Goal: Complete application form: Complete application form

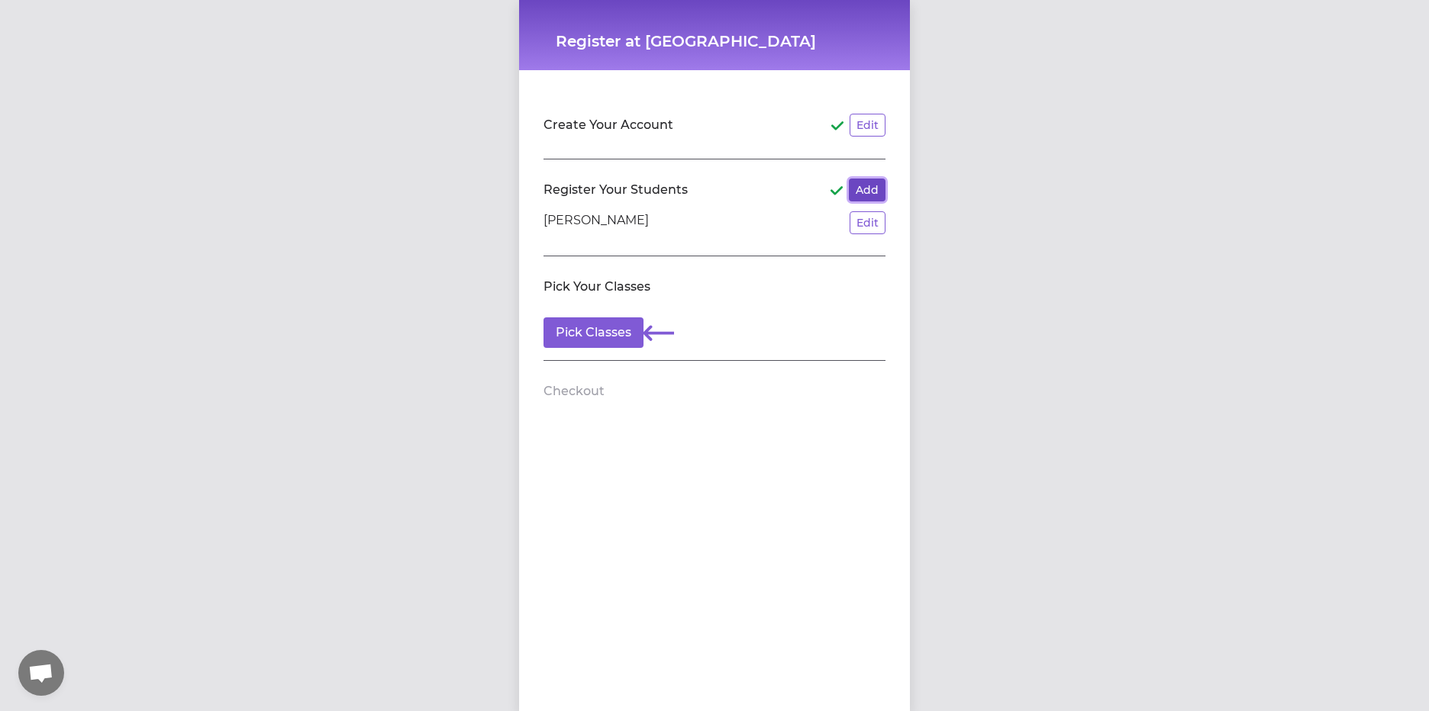
click at [849, 185] on button "Add" at bounding box center [867, 190] width 37 height 23
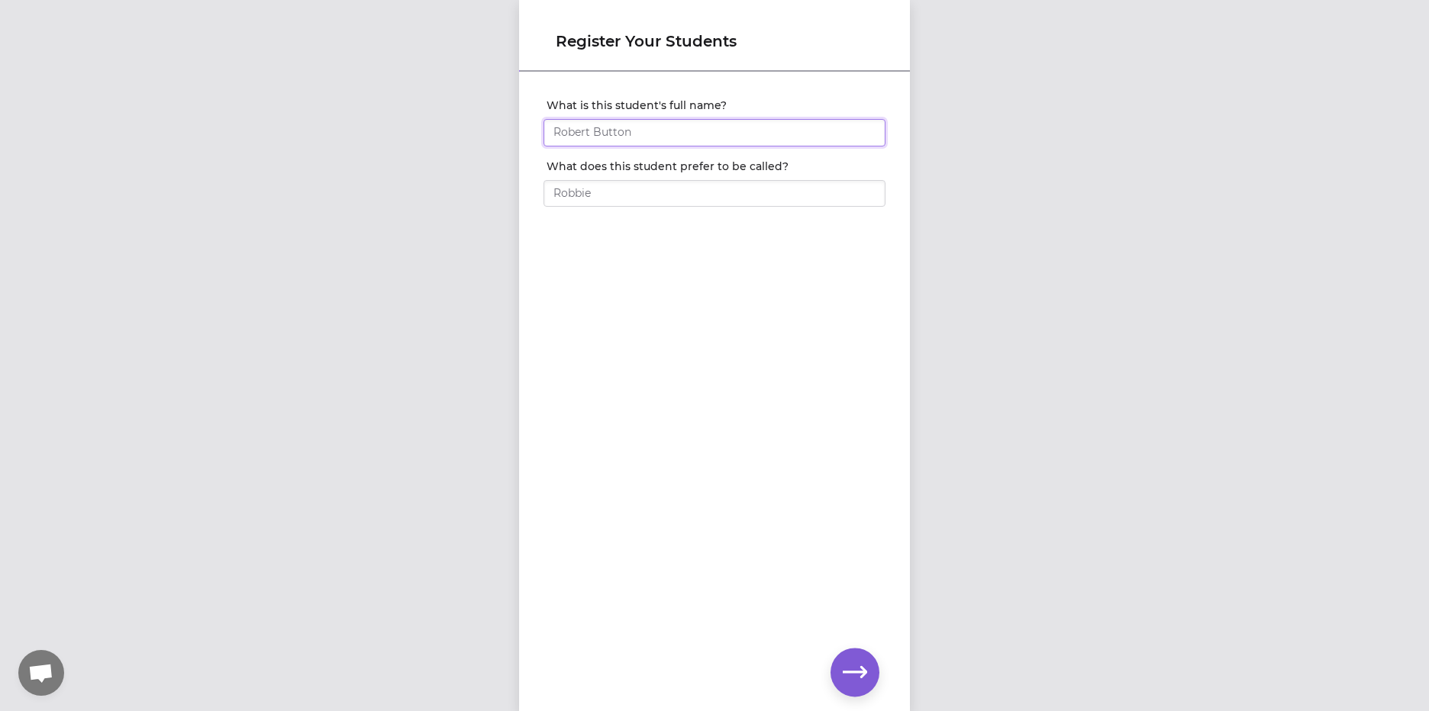
click at [614, 122] on input "What is this student's full name?" at bounding box center [714, 132] width 342 height 27
type input "[PERSON_NAME]"
click at [853, 680] on icon "button" at bounding box center [855, 672] width 24 height 24
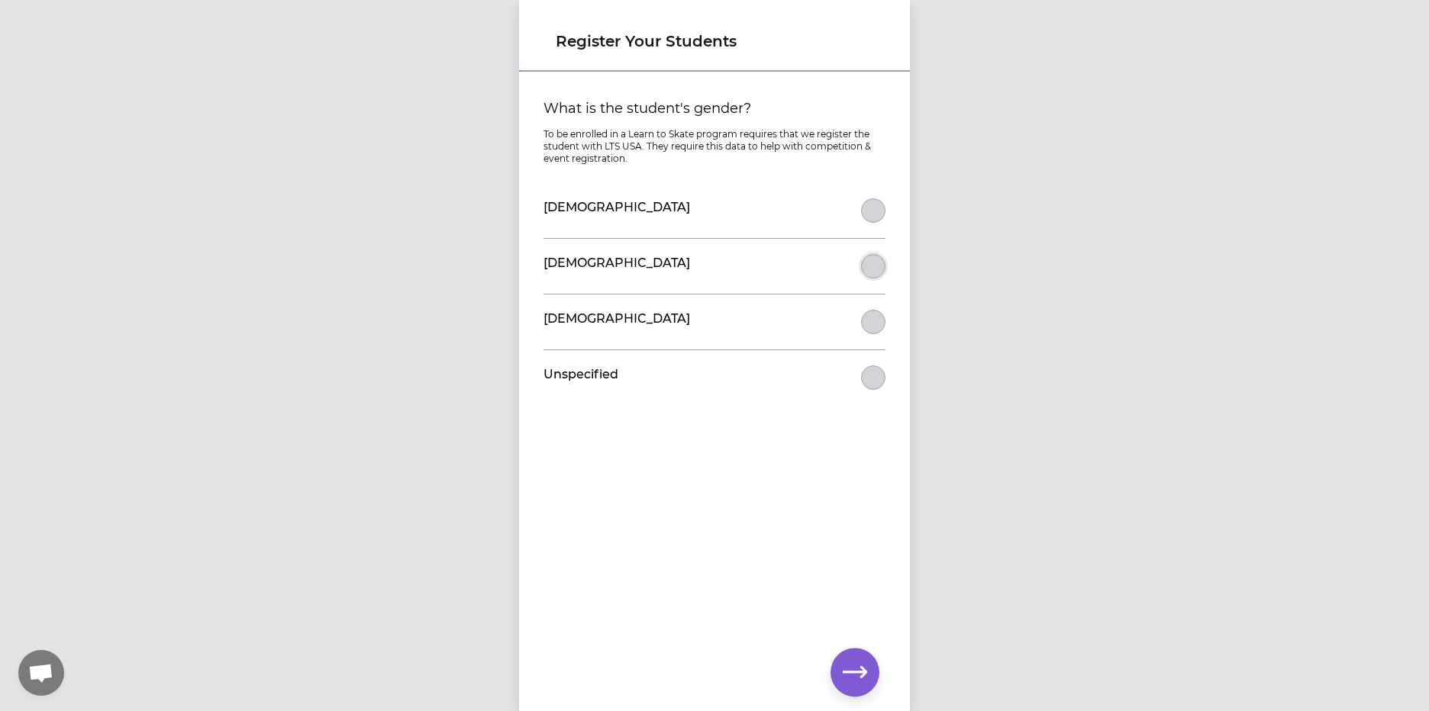
click at [861, 269] on button "What is the student's gender?" at bounding box center [873, 266] width 24 height 24
click at [846, 668] on icon "button" at bounding box center [855, 672] width 24 height 24
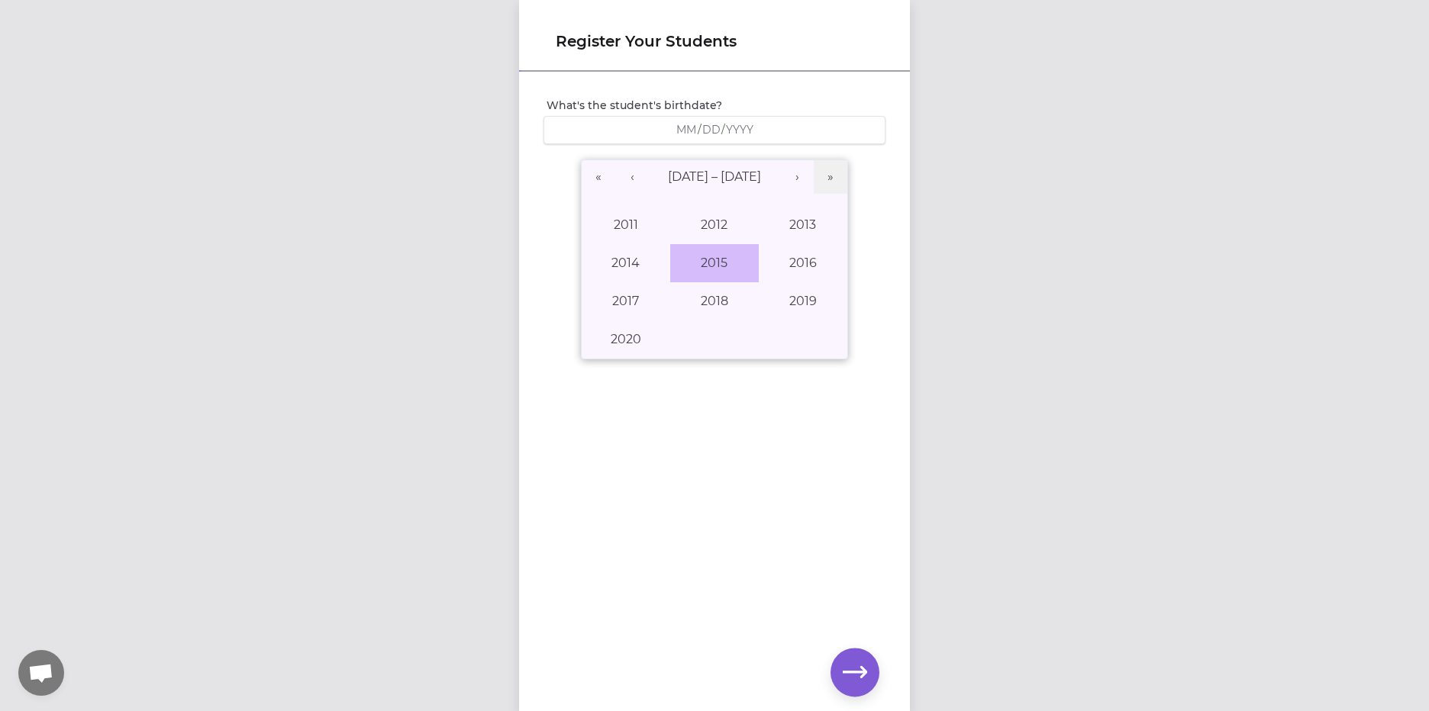
click at [711, 262] on button "2015" at bounding box center [714, 263] width 89 height 38
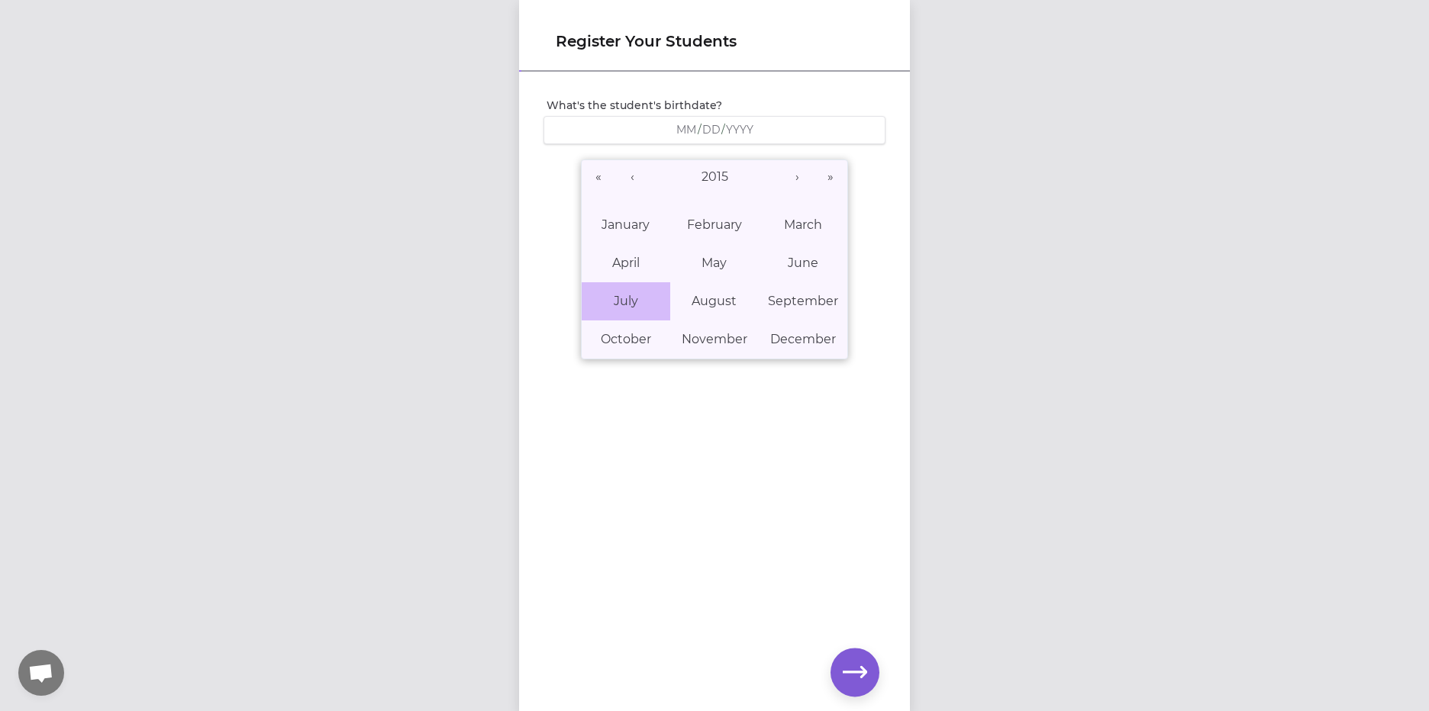
click at [623, 295] on abbr "July" at bounding box center [626, 301] width 24 height 15
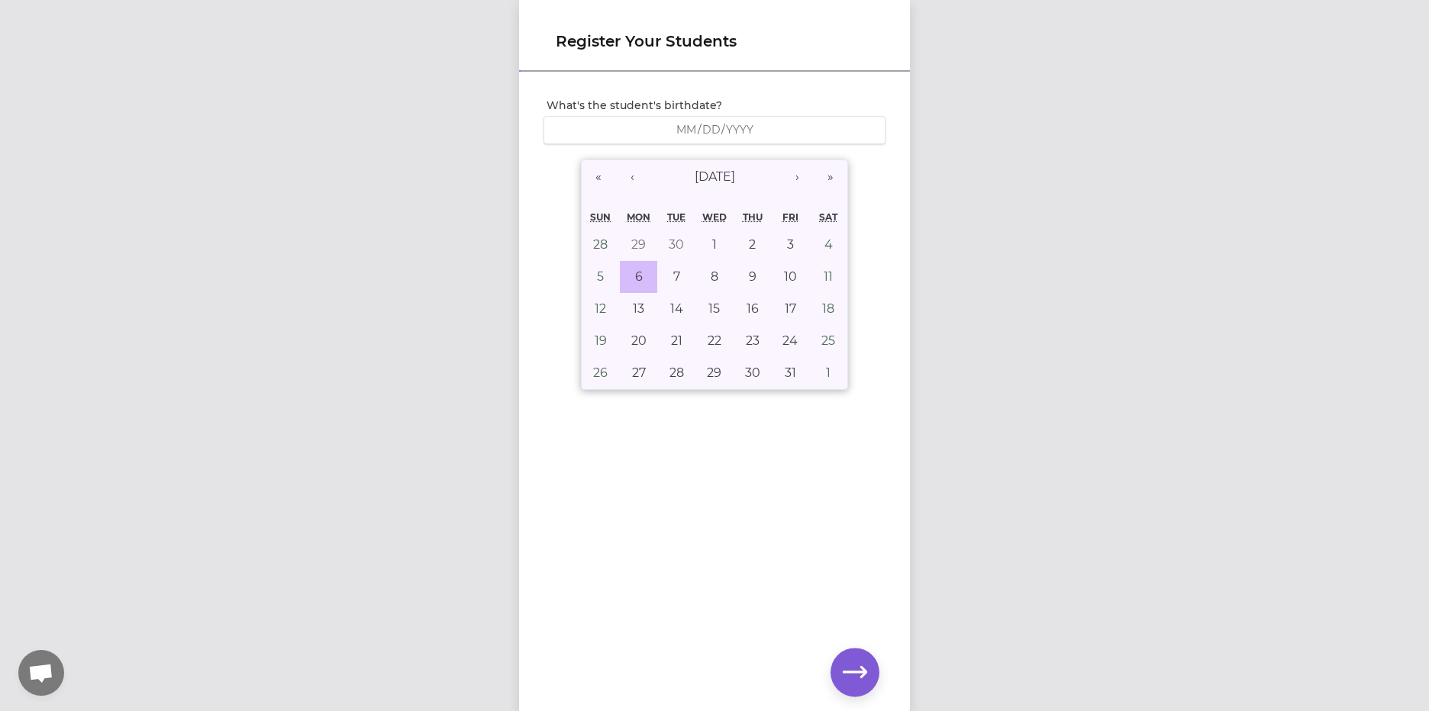
click at [620, 265] on button "6" at bounding box center [639, 277] width 38 height 32
type input "[DATE]"
type input "7"
type input "6"
type input "2015"
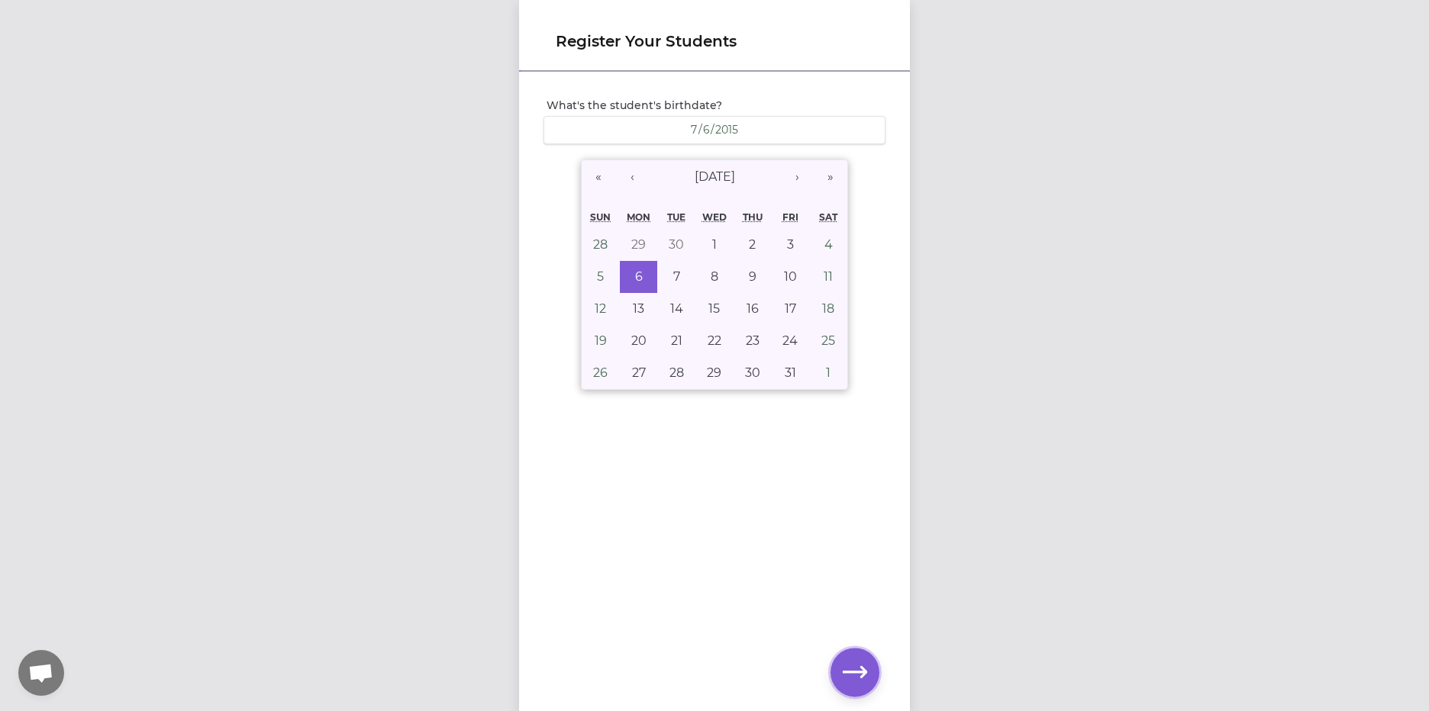
click at [856, 678] on icon "button" at bounding box center [855, 672] width 24 height 24
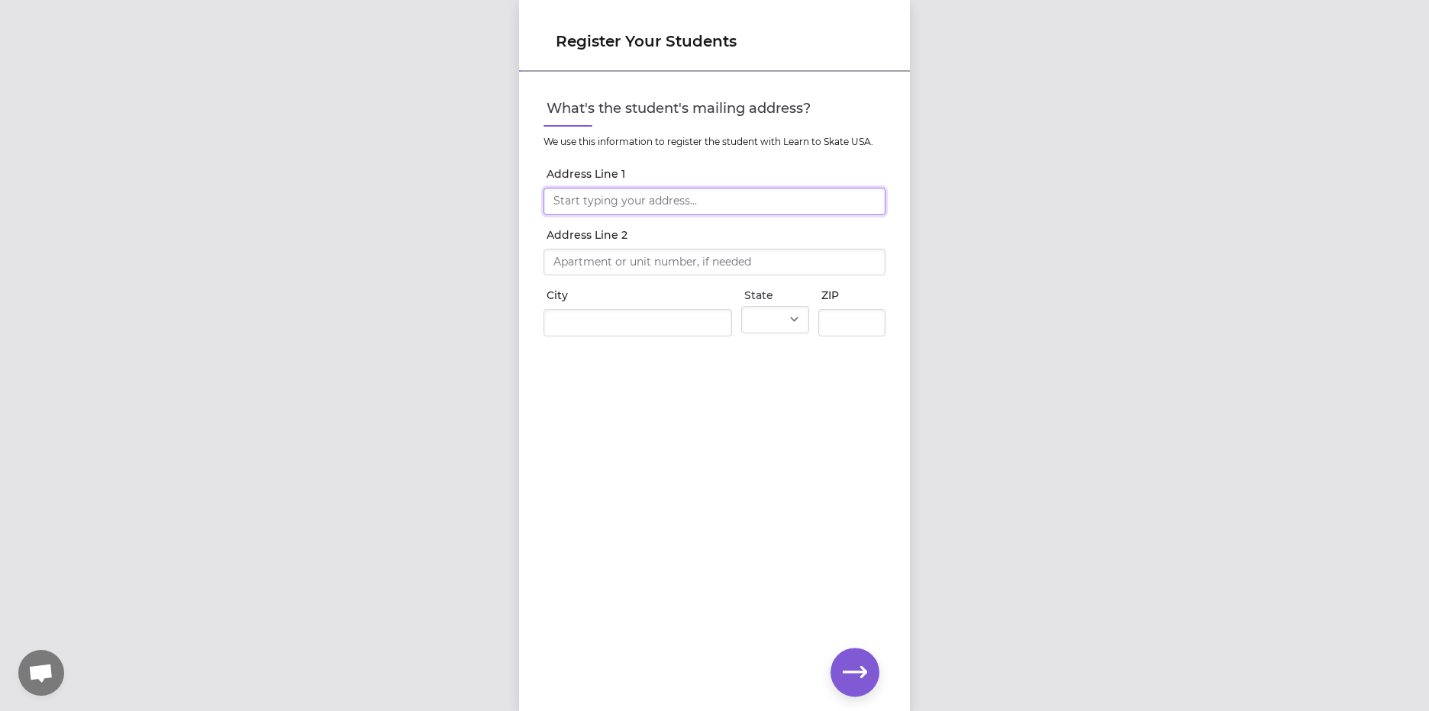
click at [584, 201] on input "Address Line 1" at bounding box center [714, 201] width 342 height 27
type input "[STREET_ADDRESS][PERSON_NAME]"
type input "Post Falls"
select select "ID"
type input "83854"
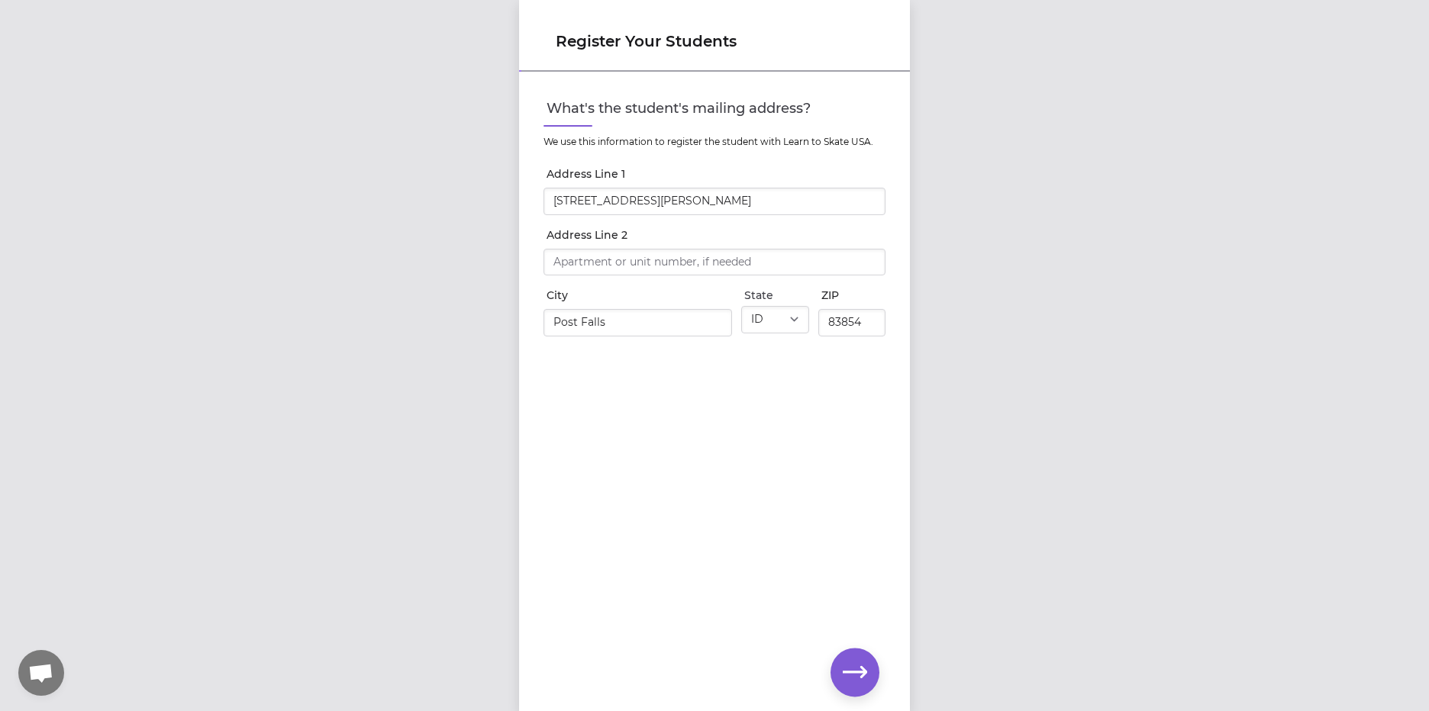
type input "[STREET_ADDRESS][PERSON_NAME]"
drag, startPoint x: 859, startPoint y: 678, endPoint x: 841, endPoint y: 611, distance: 68.7
click at [859, 676] on icon "button" at bounding box center [855, 672] width 24 height 24
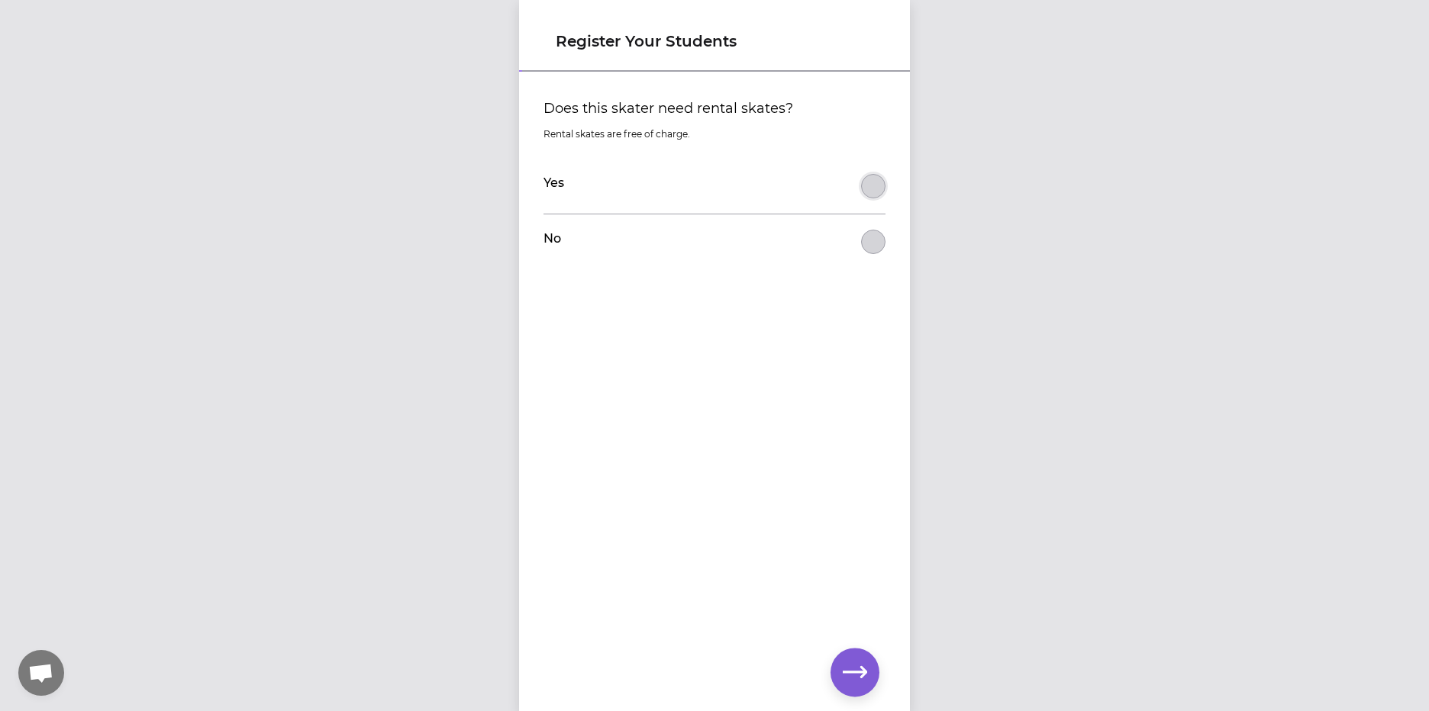
click at [865, 187] on button "Does this skater need rental skates?" at bounding box center [873, 186] width 24 height 24
click at [846, 669] on icon "button" at bounding box center [855, 672] width 24 height 24
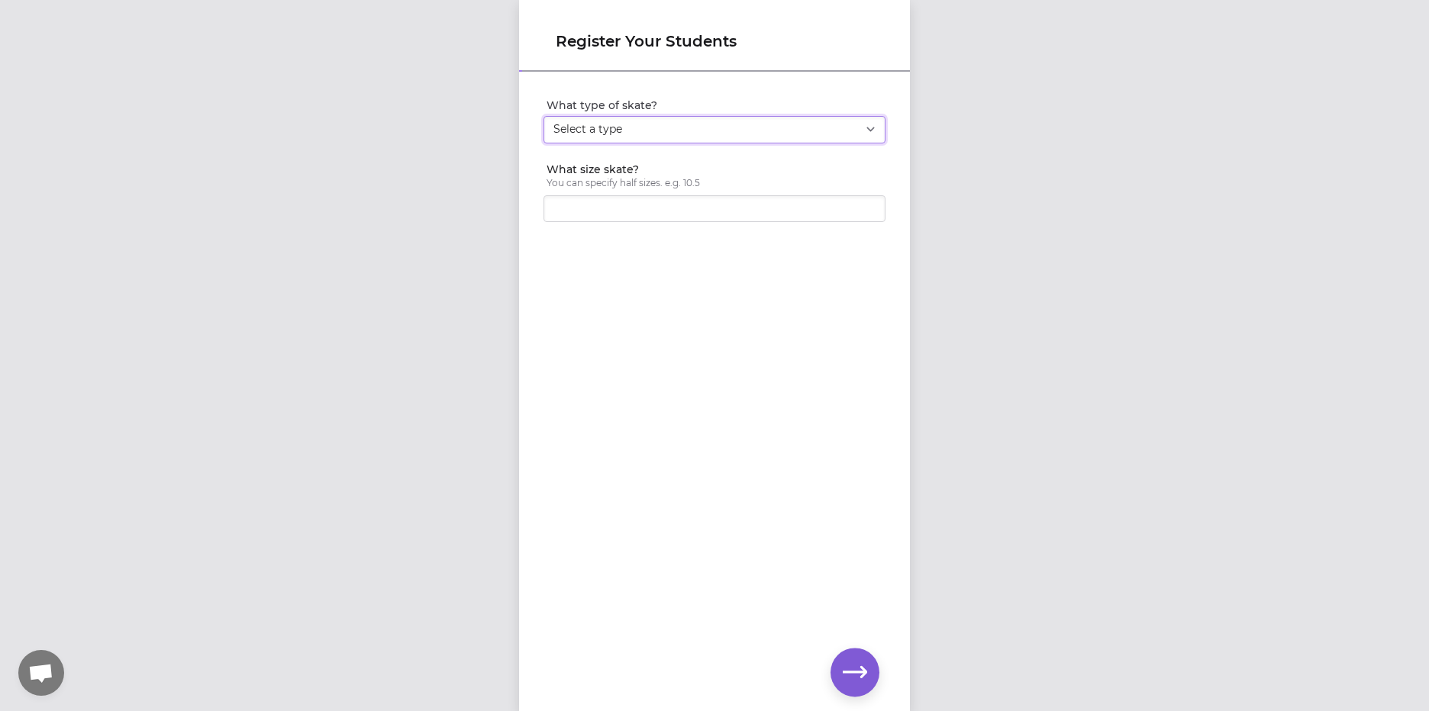
click at [704, 130] on select "Select a type Youth Figure Men's Figure Women's Figure Men's Hockey Women's Hoc…" at bounding box center [714, 129] width 342 height 27
select select "men_figure"
click at [543, 116] on select "Select a type Youth Figure Men's Figure Women's Figure Men's Hockey Women's Hoc…" at bounding box center [714, 129] width 342 height 27
click at [633, 212] on input "What size skate?" at bounding box center [714, 208] width 342 height 27
type input "7"
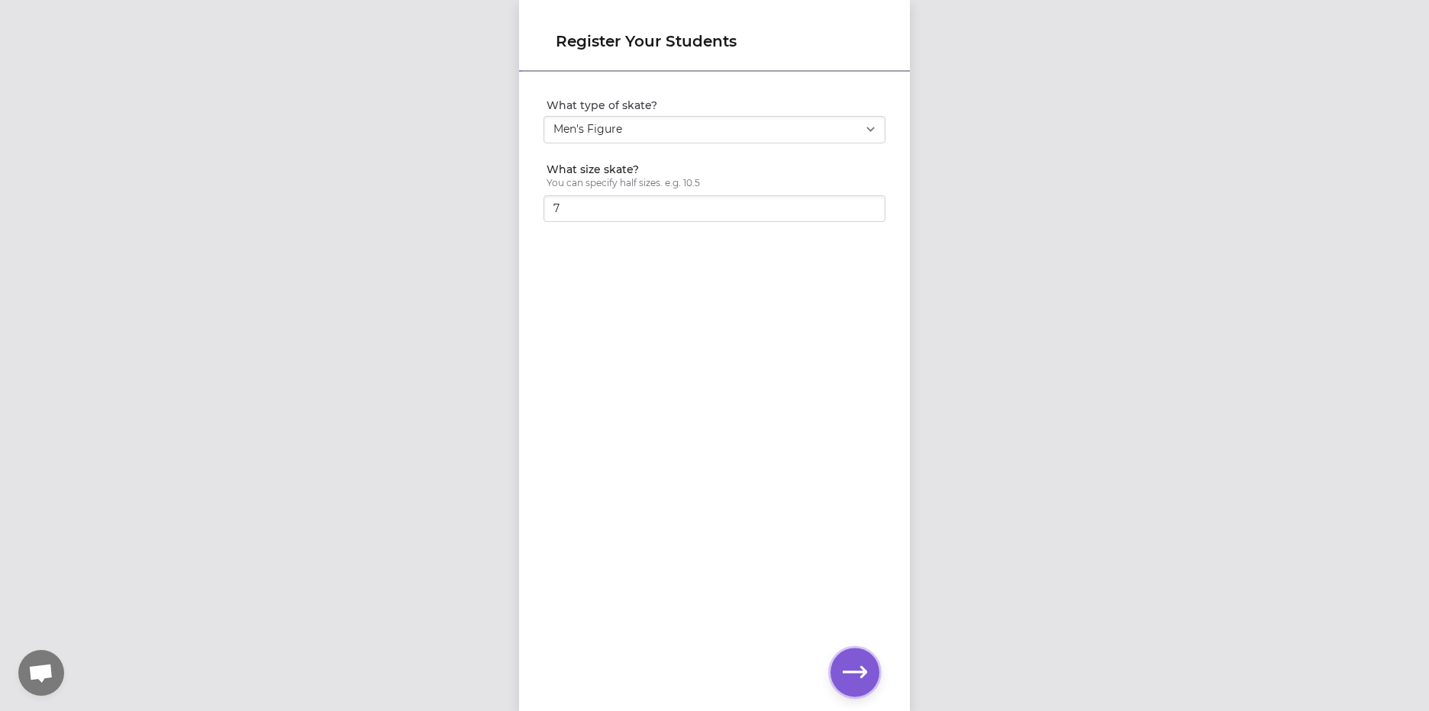
click at [846, 669] on icon "button" at bounding box center [855, 672] width 24 height 24
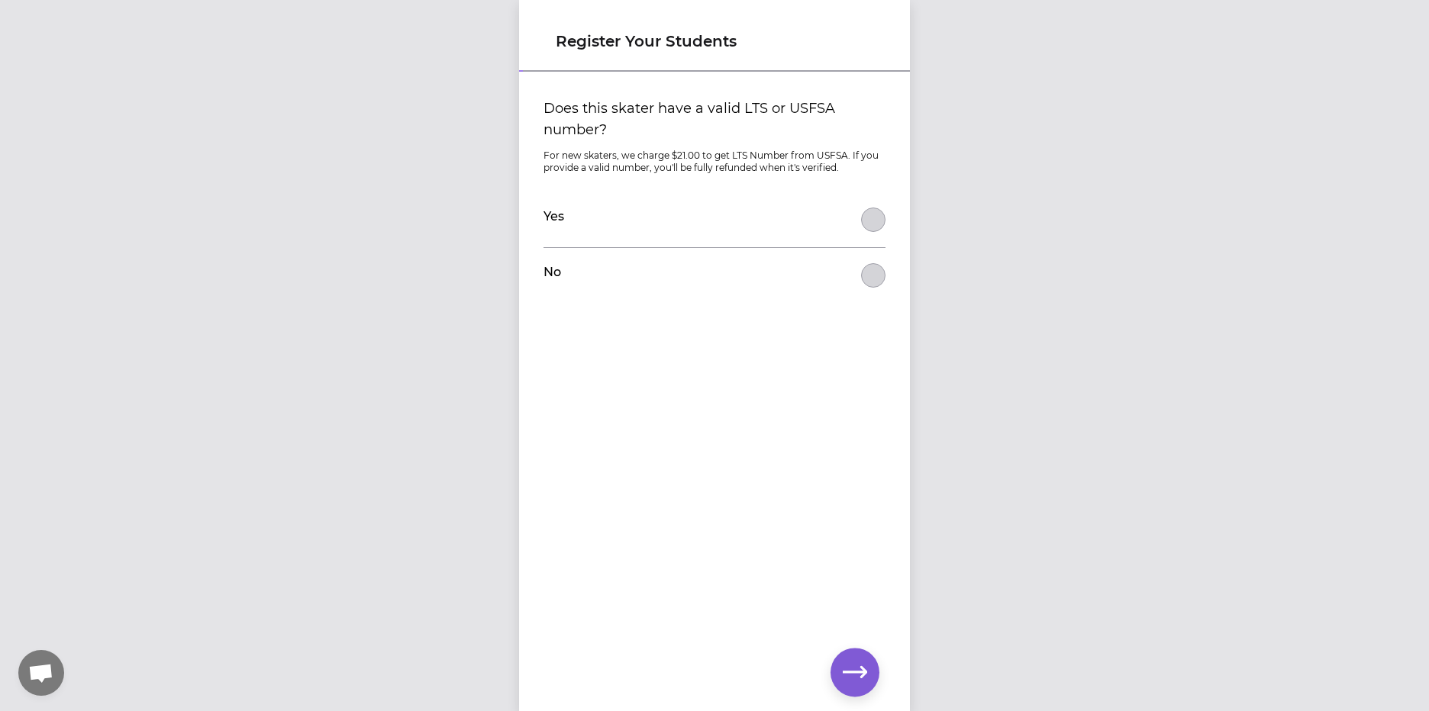
drag, startPoint x: 842, startPoint y: 276, endPoint x: 855, endPoint y: 276, distance: 13.0
click at [846, 276] on div "No" at bounding box center [714, 275] width 342 height 55
click at [866, 272] on button "Does this skater have a valid LTS or USFSA number?" at bounding box center [873, 275] width 24 height 24
click at [854, 672] on icon "button" at bounding box center [855, 671] width 24 height 11
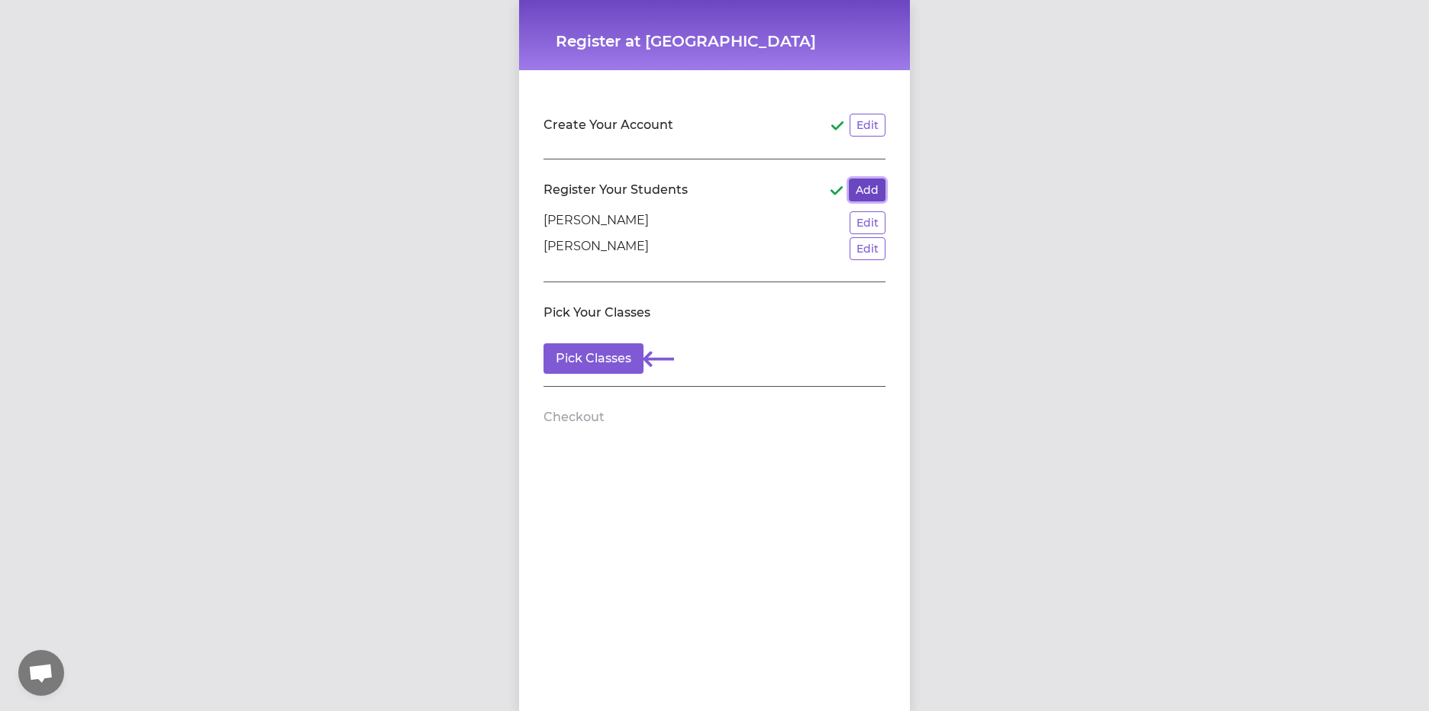
click at [865, 191] on button "Add" at bounding box center [867, 190] width 37 height 23
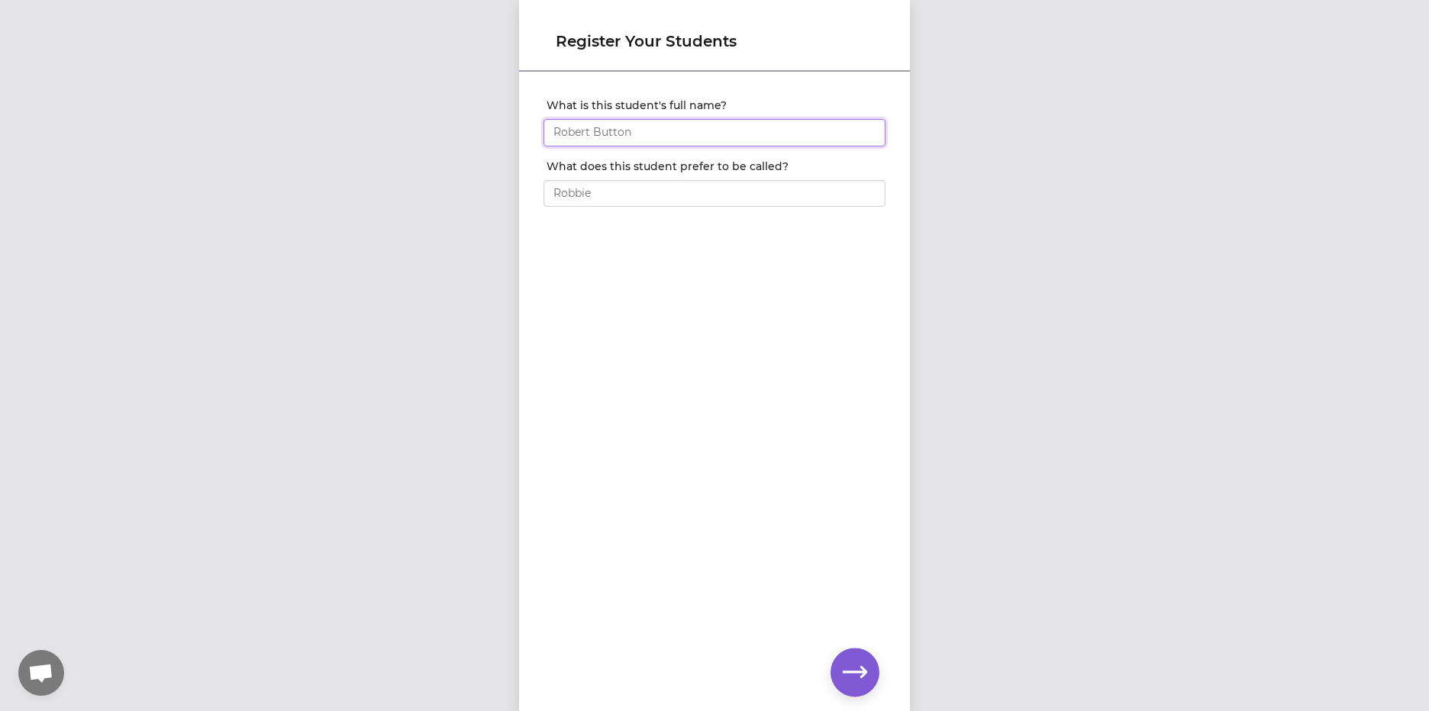
click at [621, 132] on input "What is this student's full name?" at bounding box center [714, 132] width 342 height 27
type input "[PERSON_NAME]"
click at [846, 666] on icon "button" at bounding box center [855, 672] width 24 height 24
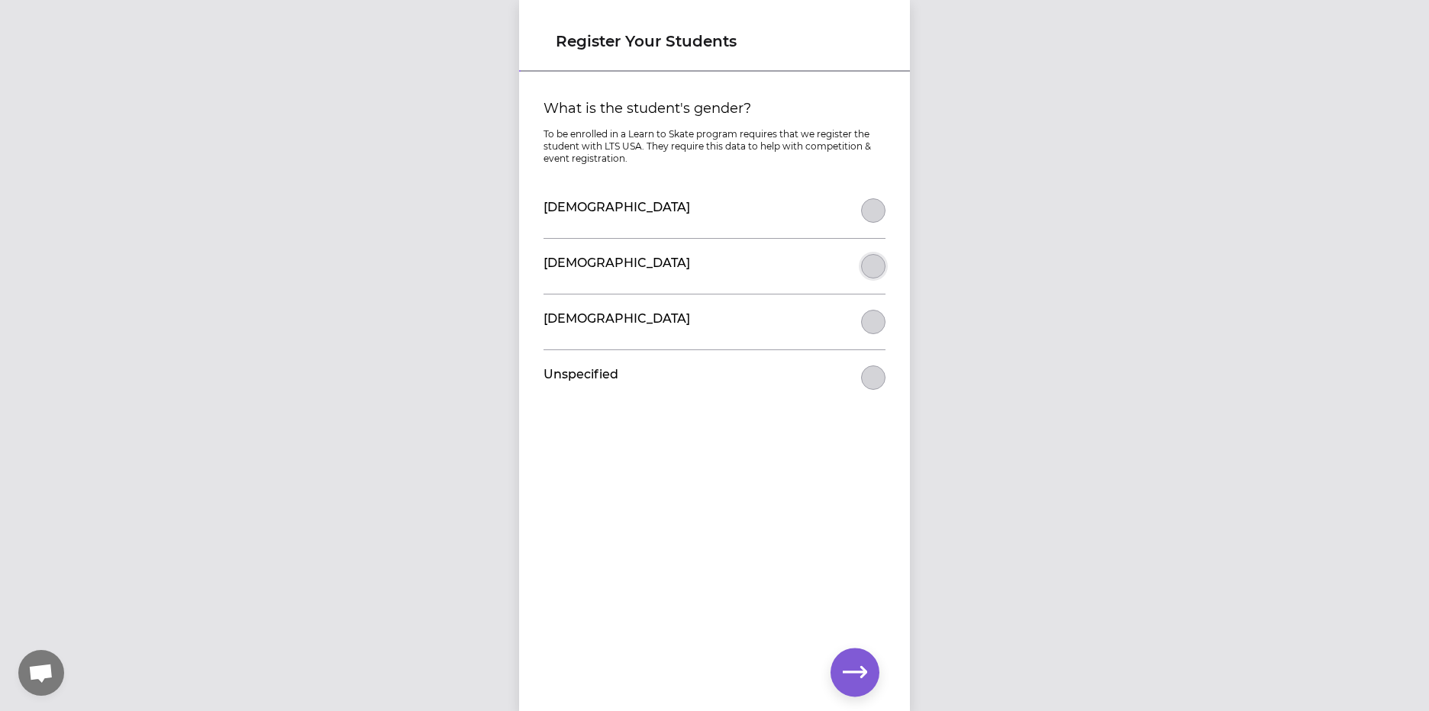
click at [865, 262] on button "What is the student's gender?" at bounding box center [873, 266] width 24 height 24
click at [859, 675] on icon "button" at bounding box center [855, 672] width 24 height 24
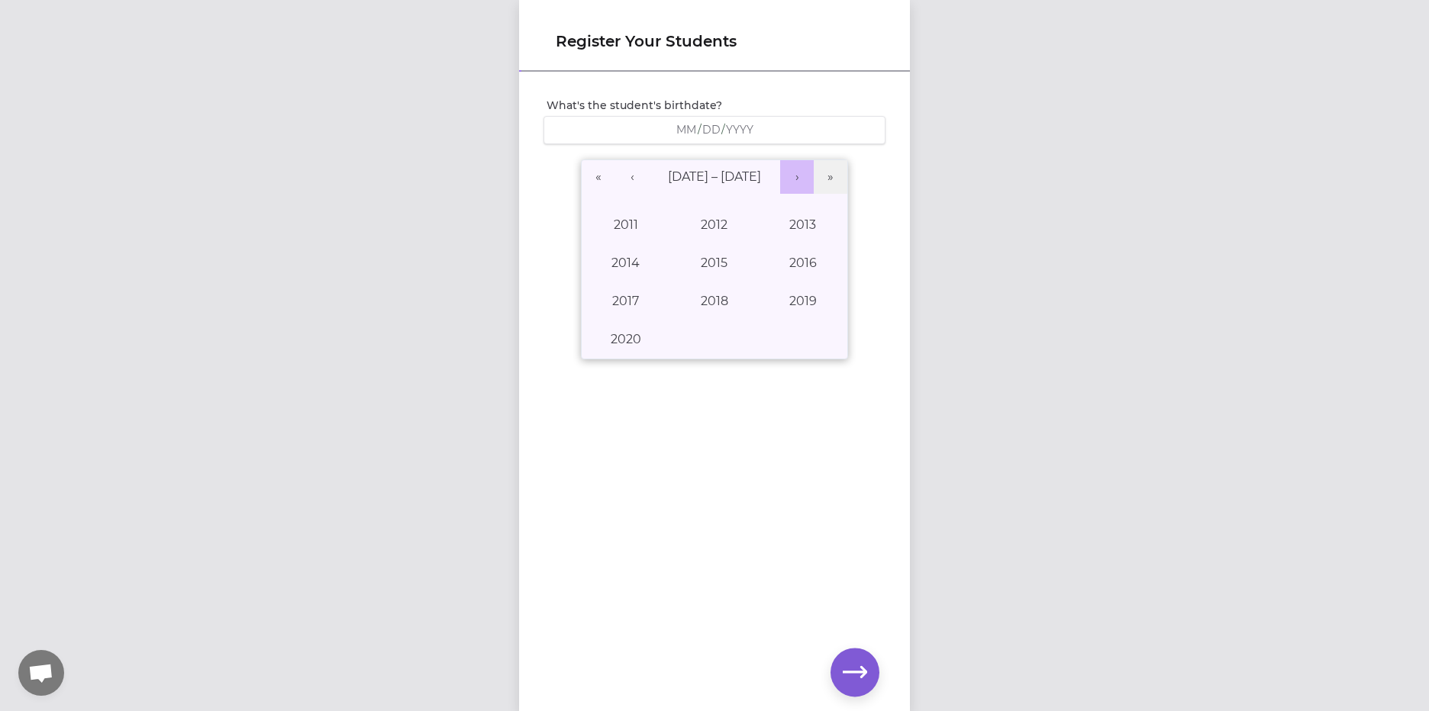
click at [794, 176] on button "›" at bounding box center [797, 177] width 34 height 34
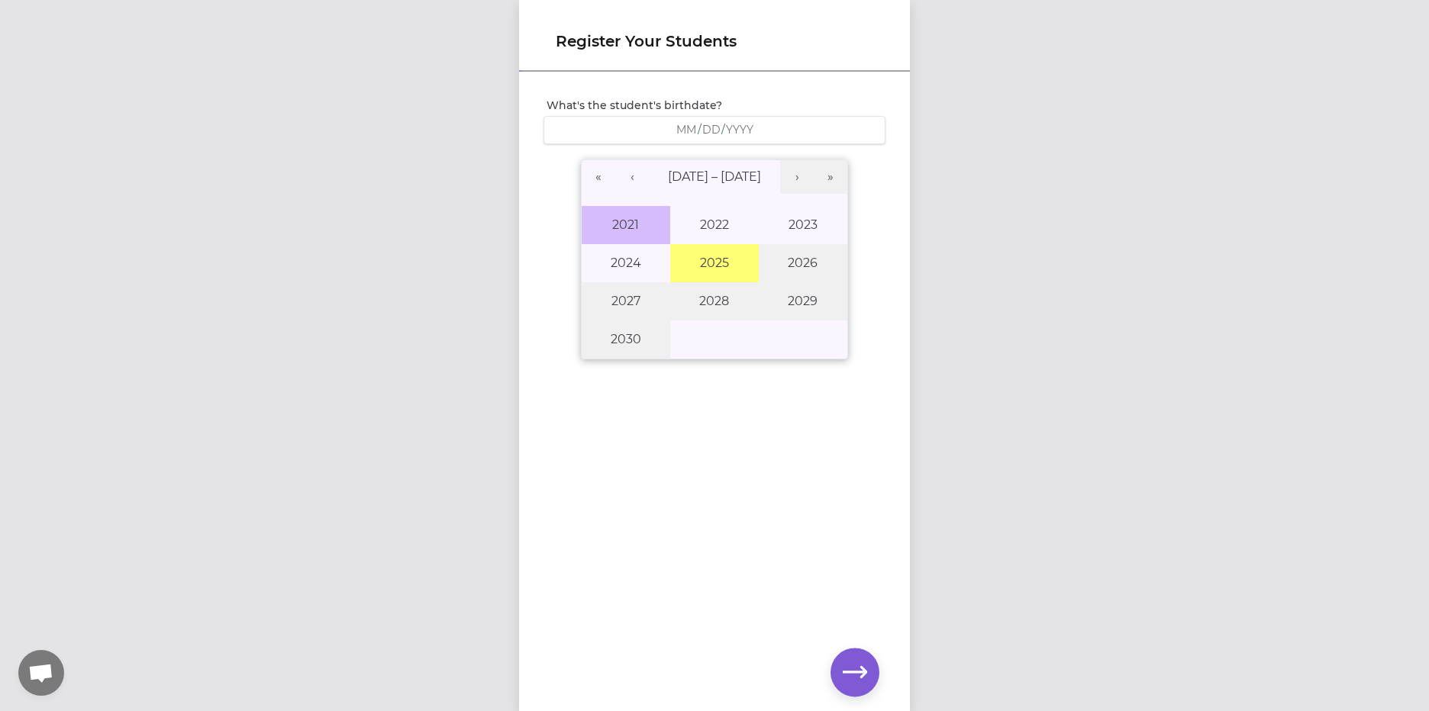
click at [614, 230] on button "2021" at bounding box center [626, 225] width 89 height 38
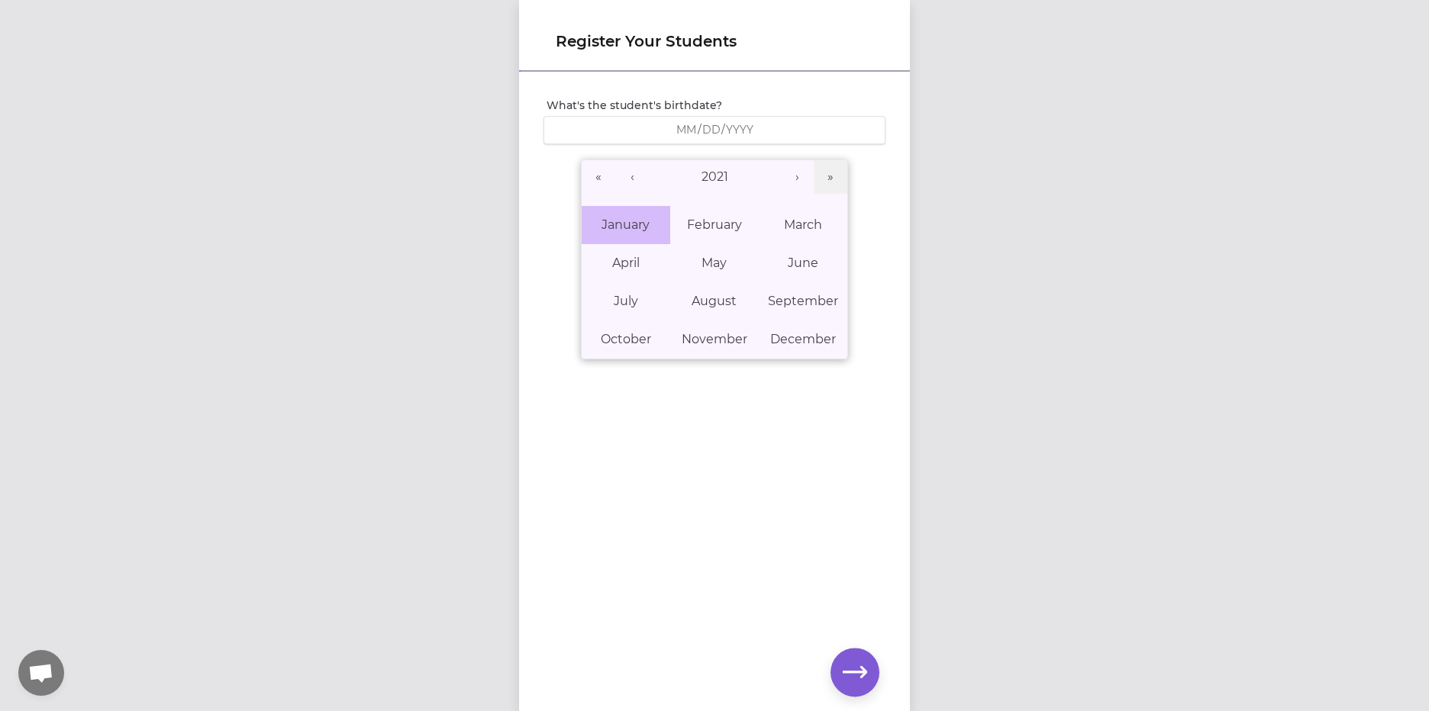
click at [624, 216] on button "January" at bounding box center [626, 225] width 89 height 38
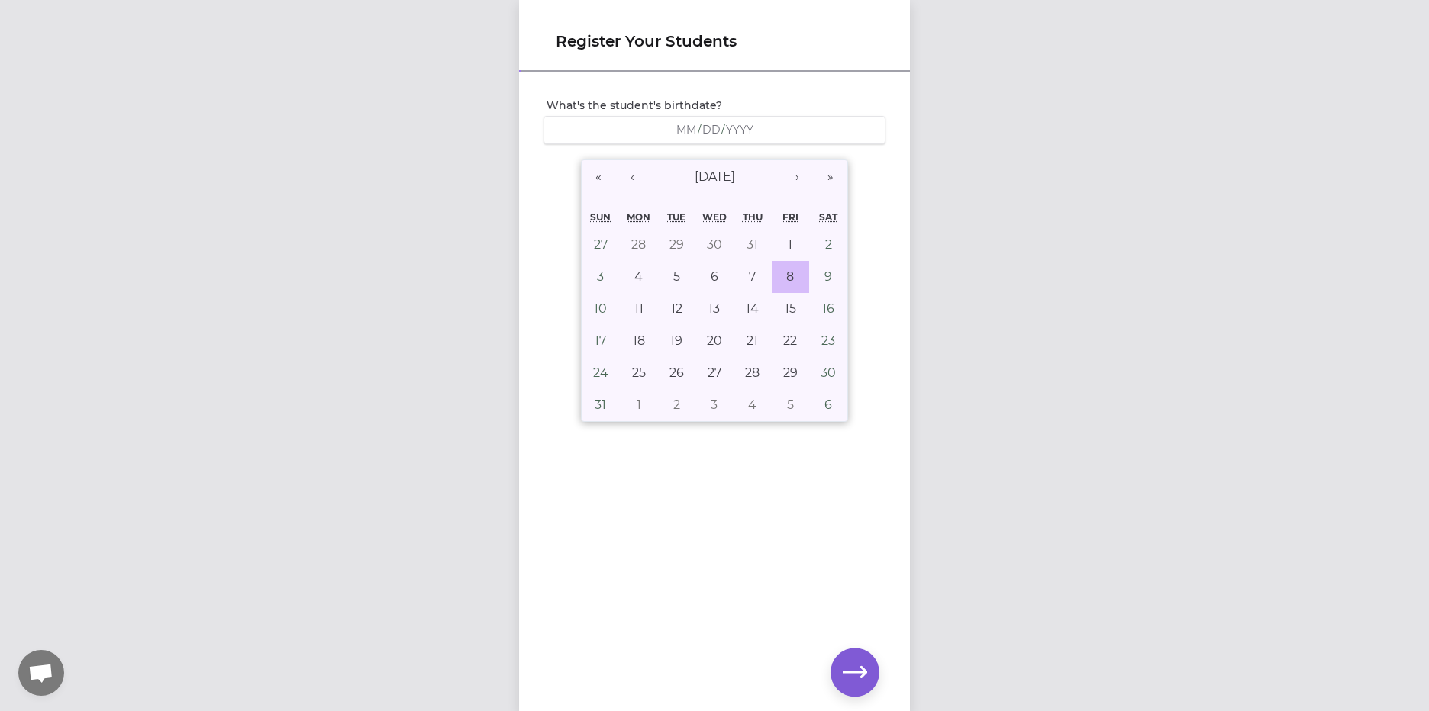
click at [772, 269] on button "8" at bounding box center [791, 277] width 38 height 32
type input "[DATE]"
type input "1"
type input "8"
type input "2021"
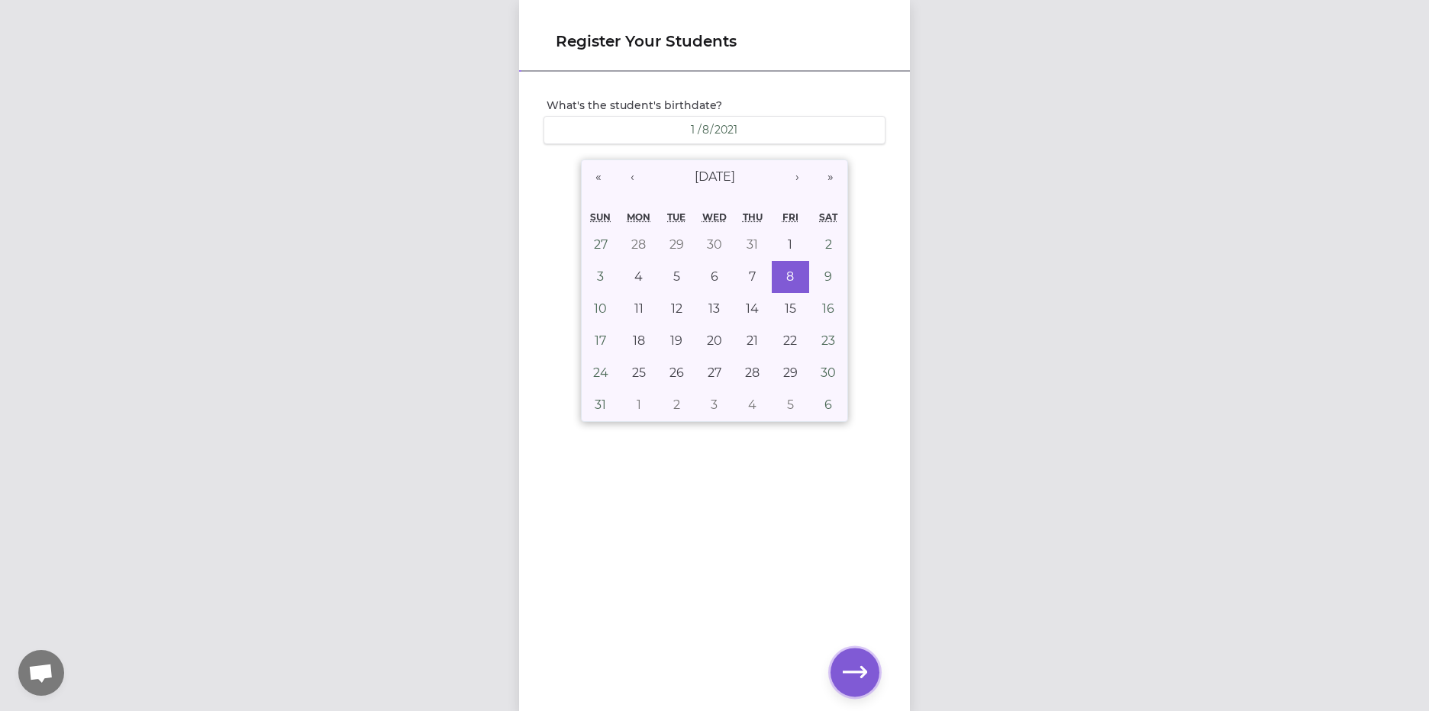
click at [844, 669] on icon "button" at bounding box center [855, 672] width 24 height 24
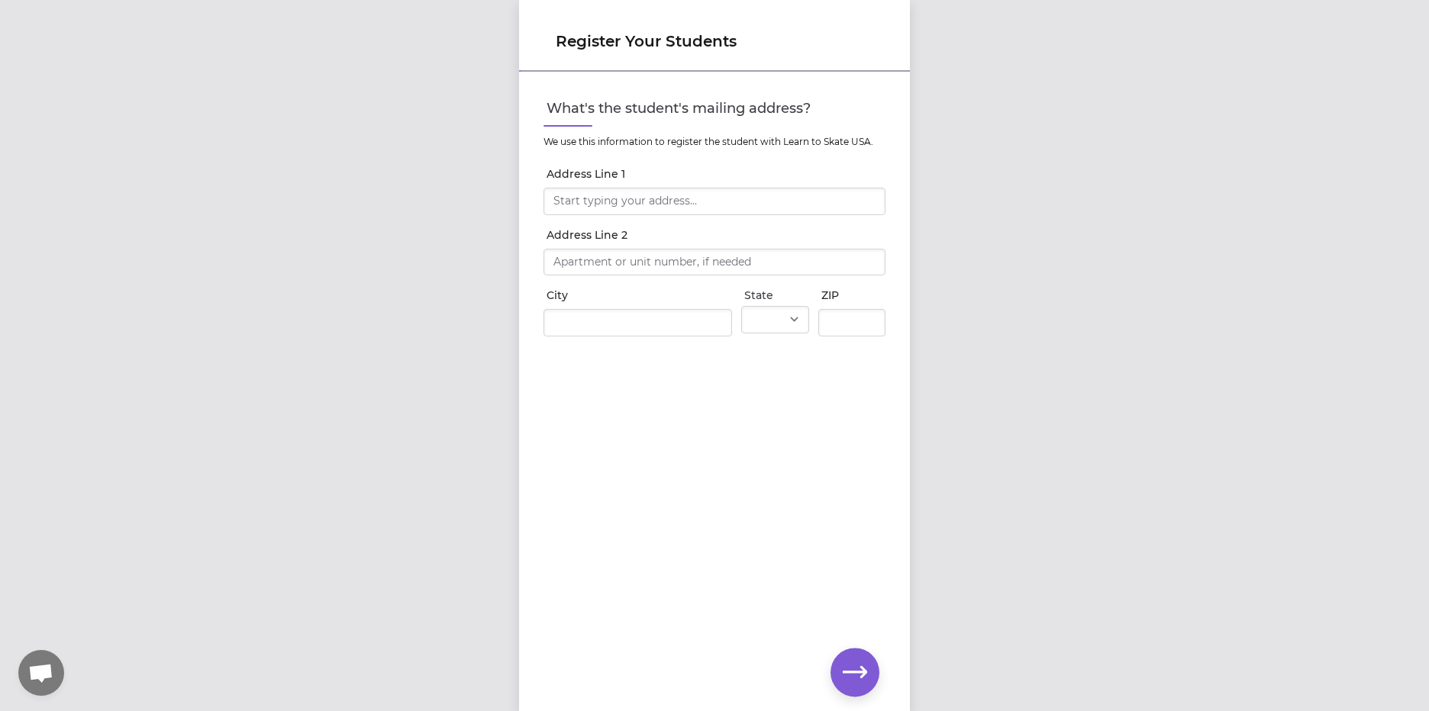
click at [603, 185] on div at bounding box center [714, 199] width 342 height 34
click at [603, 198] on input "Address Line 1" at bounding box center [714, 201] width 342 height 27
type input "[STREET_ADDRESS][PERSON_NAME]"
type input "Post Falls"
select select "ID"
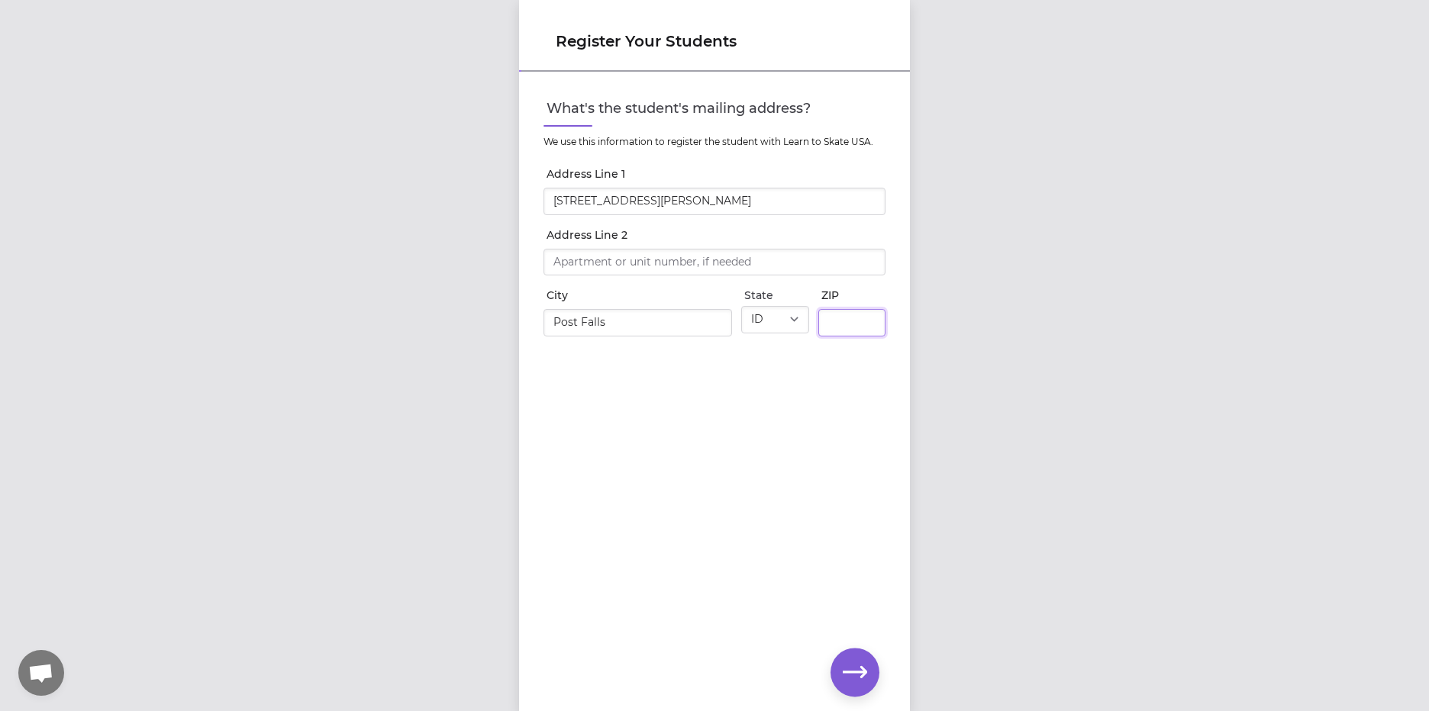
type input "83854"
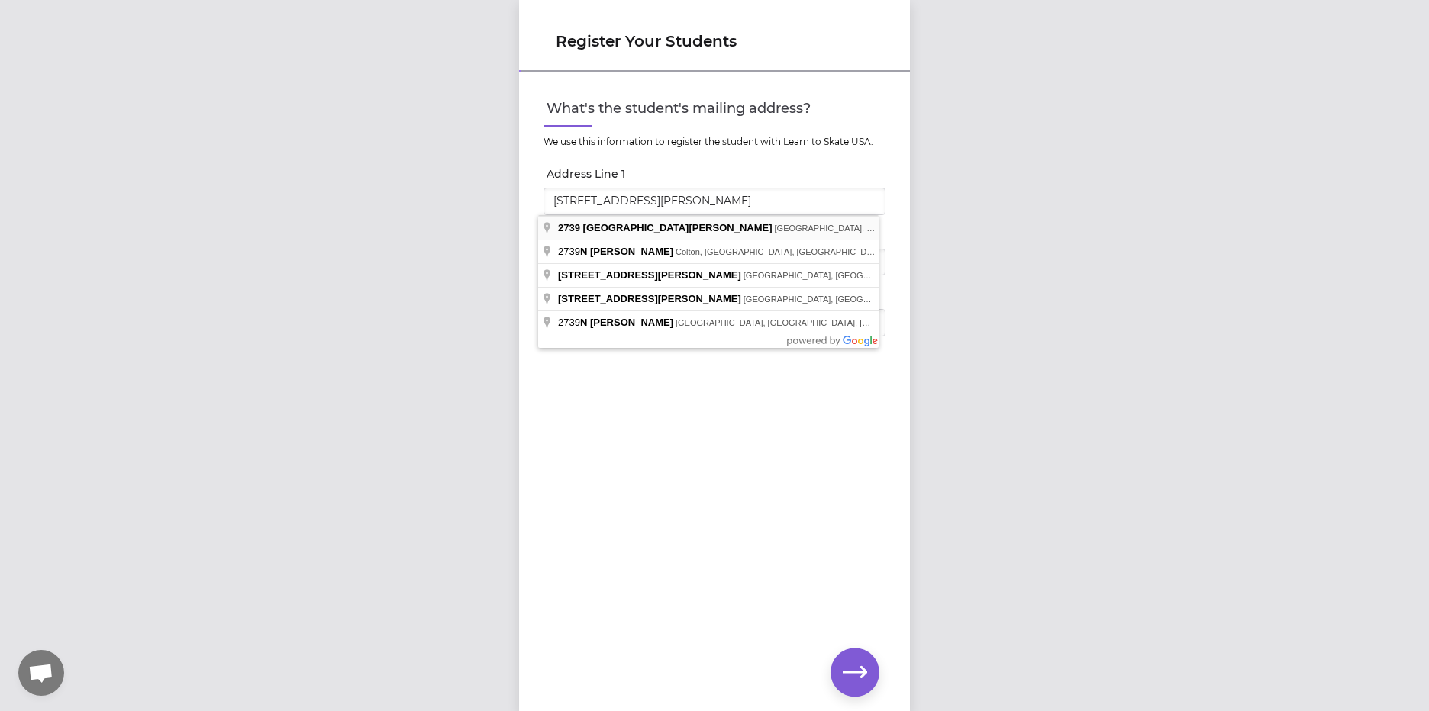
type input "[STREET_ADDRESS][PERSON_NAME]"
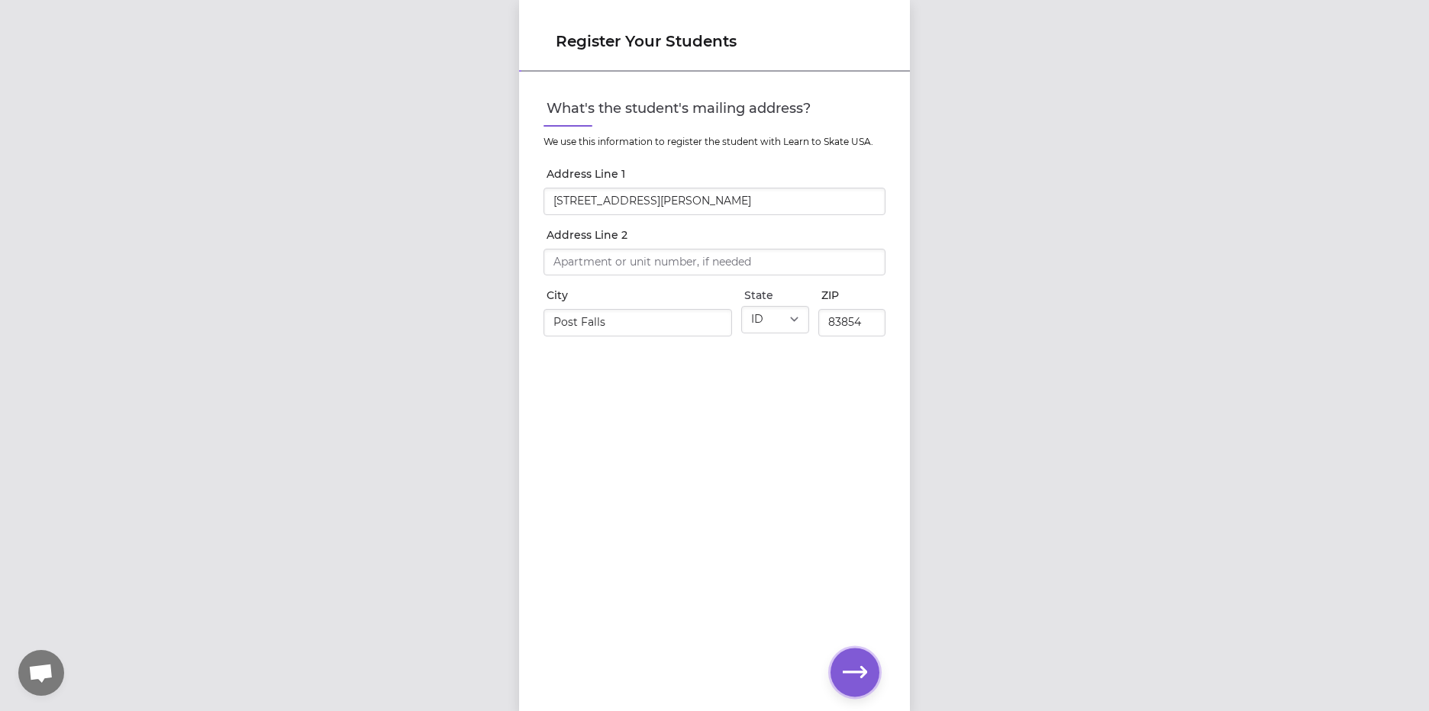
click at [860, 672] on icon "button" at bounding box center [855, 671] width 24 height 11
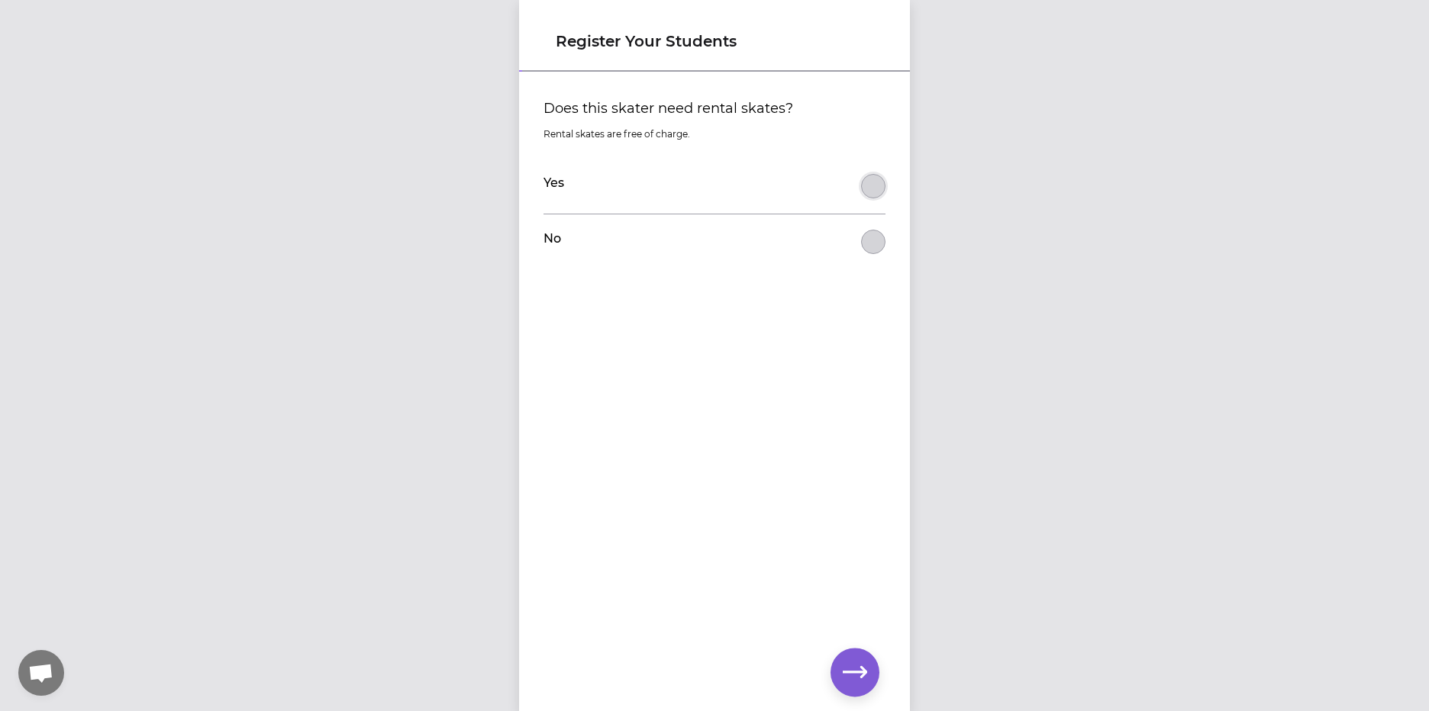
click at [861, 187] on button "Does this skater need rental skates?" at bounding box center [873, 186] width 24 height 24
click at [855, 679] on icon "button" at bounding box center [855, 672] width 24 height 24
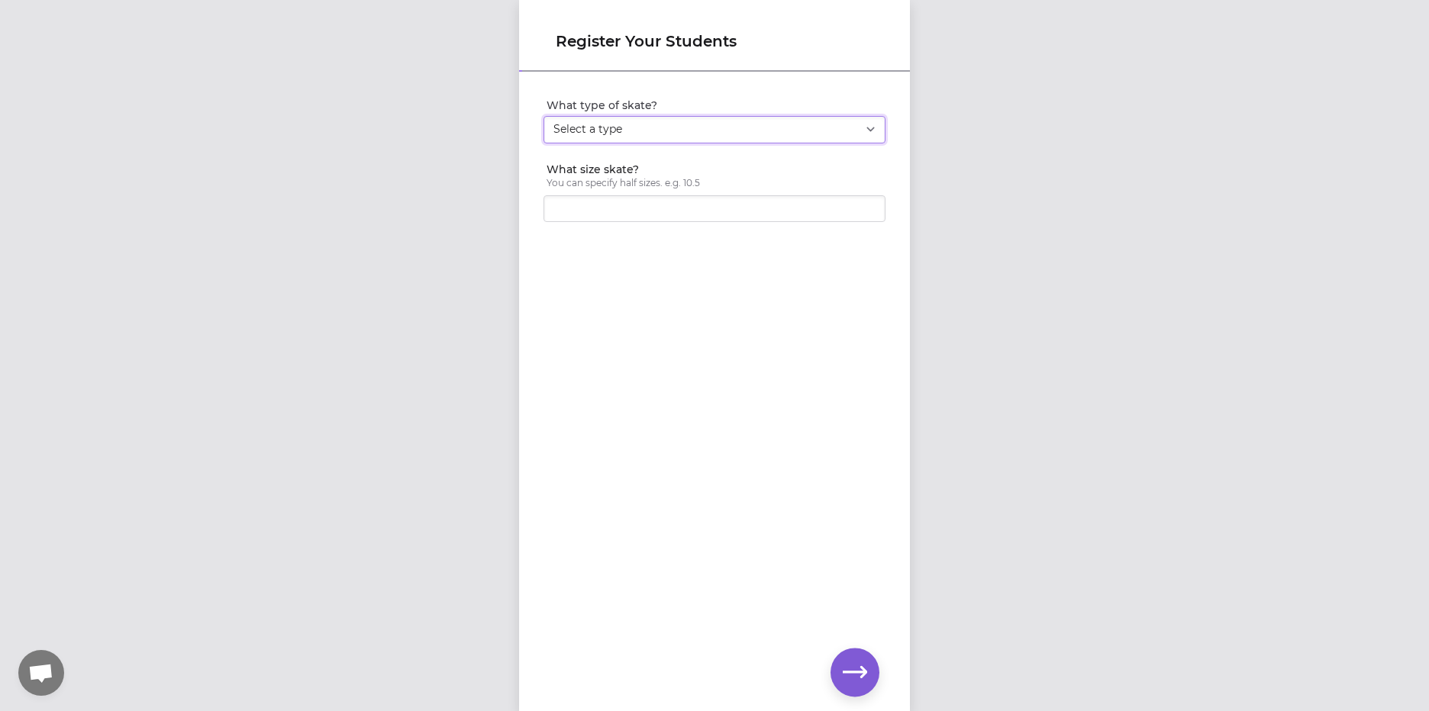
click at [633, 130] on select "Select a type Youth Figure Men's Figure Women's Figure Men's Hockey Women's Hoc…" at bounding box center [714, 129] width 342 height 27
select select "men_figure"
click at [543, 116] on select "Select a type Youth Figure Men's Figure Women's Figure Men's Hockey Women's Hoc…" at bounding box center [714, 129] width 342 height 27
click at [613, 213] on input "What size skate?" at bounding box center [714, 208] width 342 height 27
type input "13"
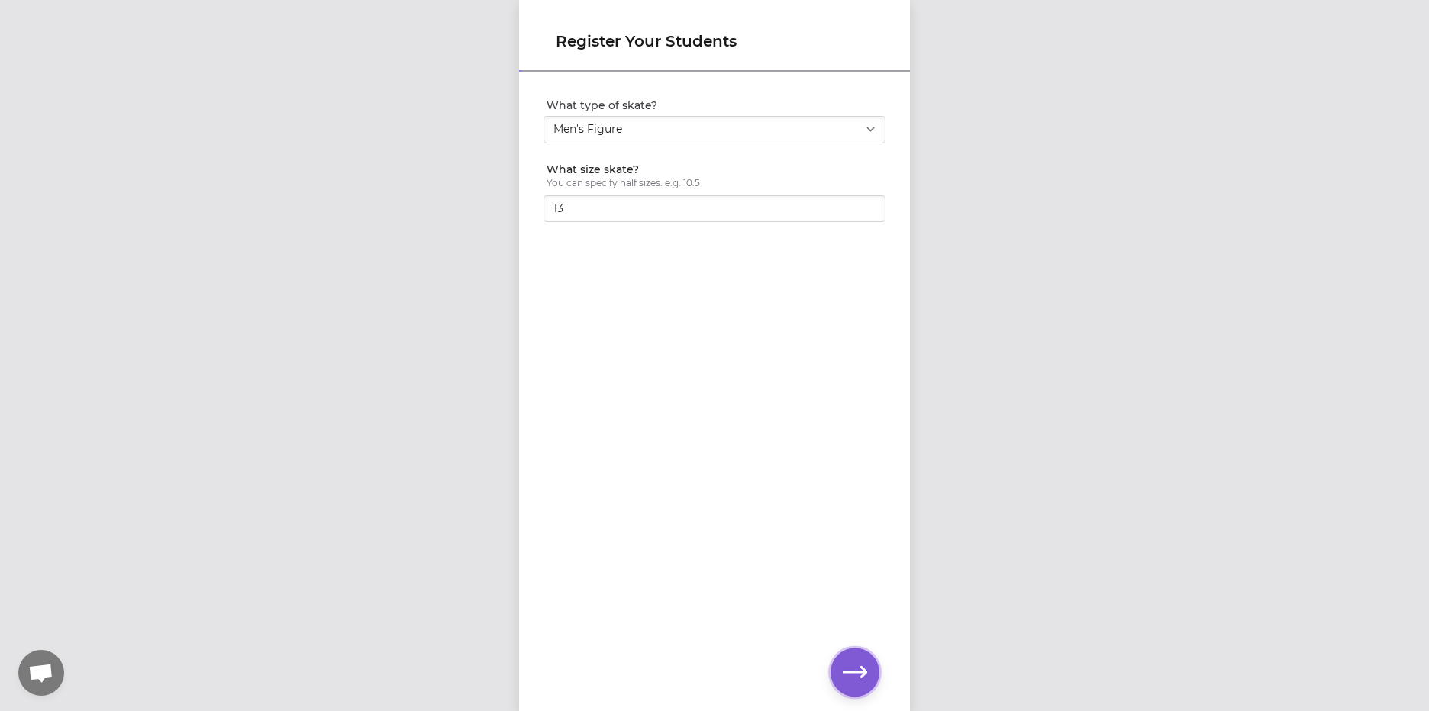
click at [861, 669] on icon "button" at bounding box center [855, 672] width 24 height 24
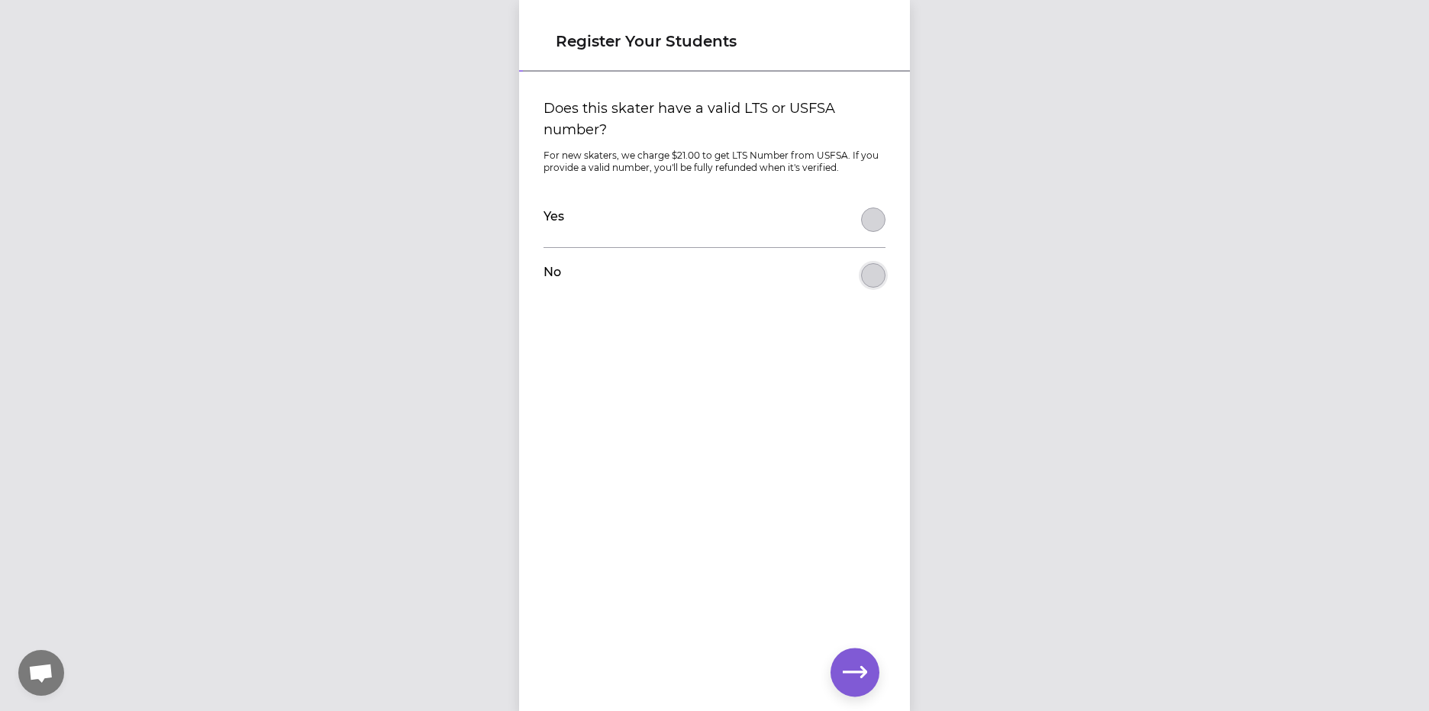
drag, startPoint x: 869, startPoint y: 266, endPoint x: 878, endPoint y: 275, distance: 13.5
click at [876, 273] on button "Does this skater have a valid LTS or USFSA number?" at bounding box center [873, 275] width 24 height 24
click at [853, 667] on icon "button" at bounding box center [855, 672] width 24 height 24
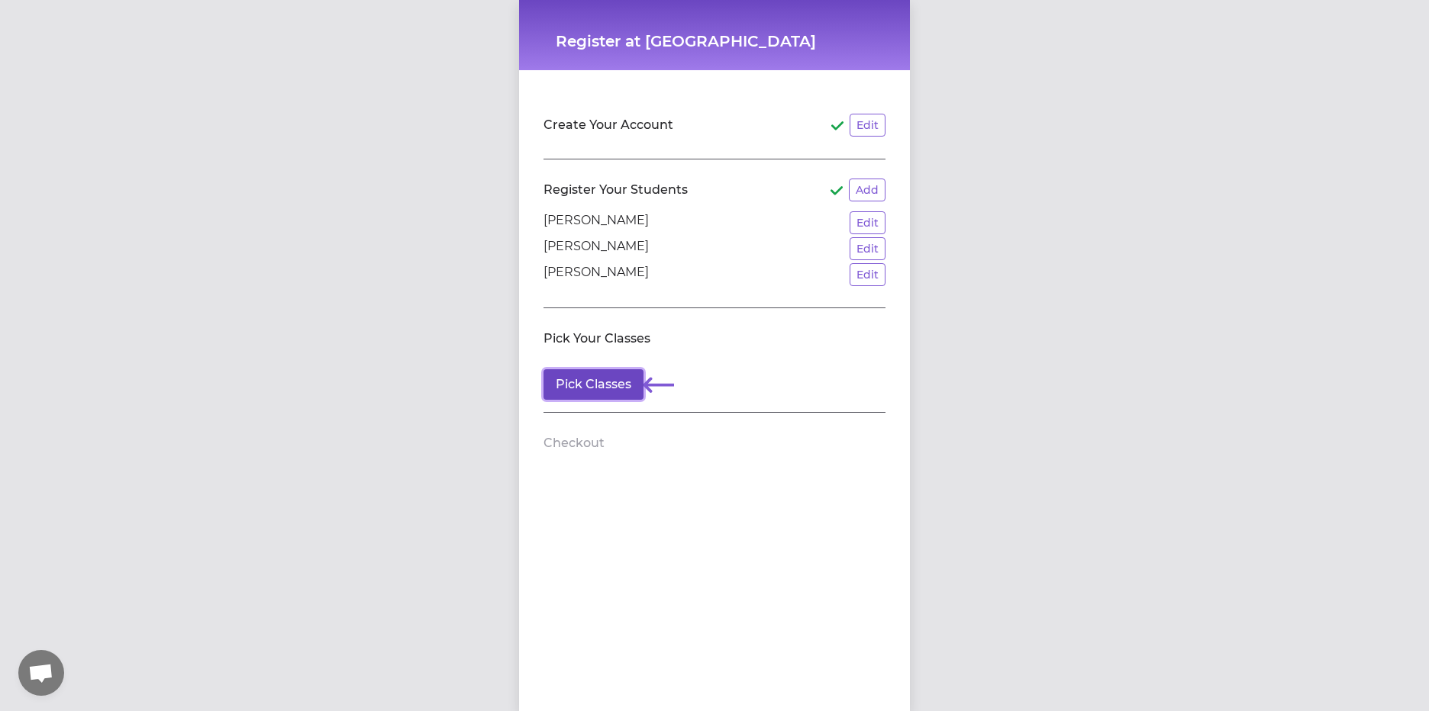
click at [574, 375] on button "Pick Classes" at bounding box center [593, 384] width 100 height 31
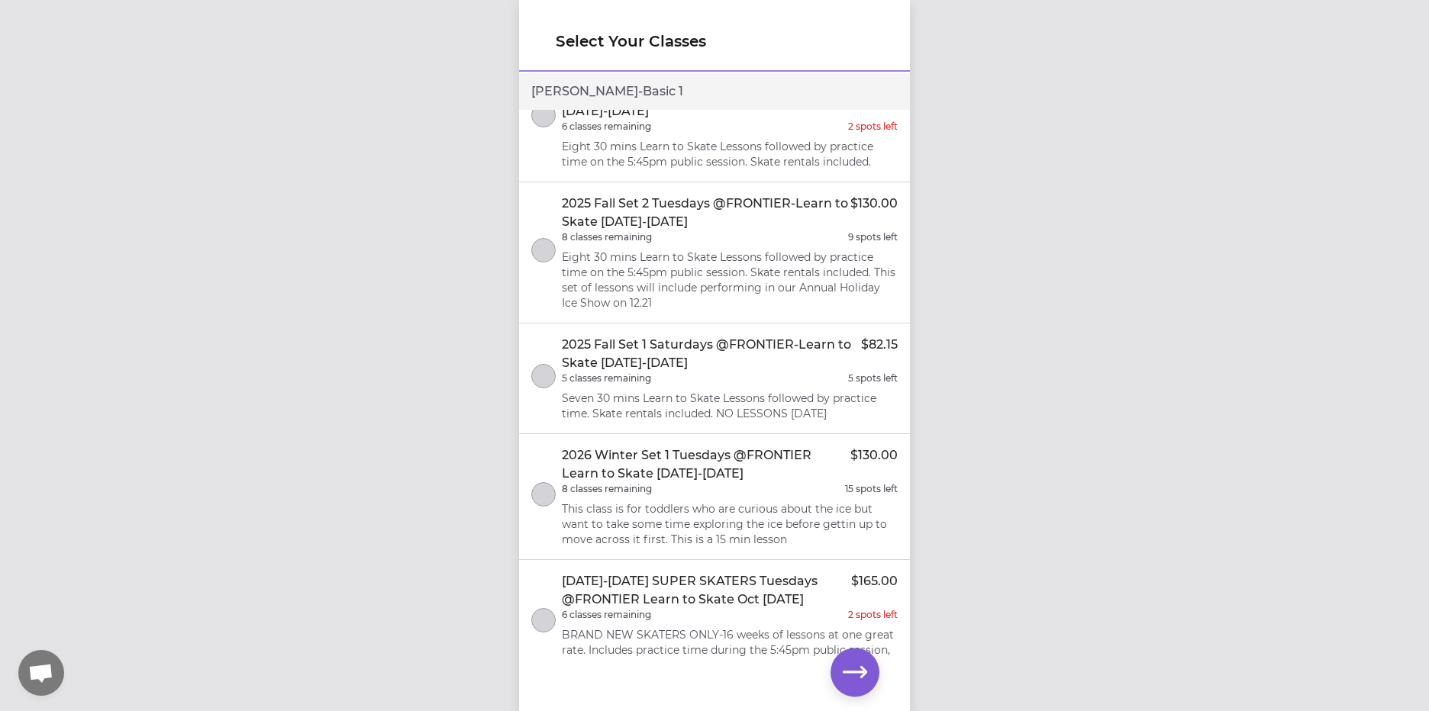
scroll to position [1221, 0]
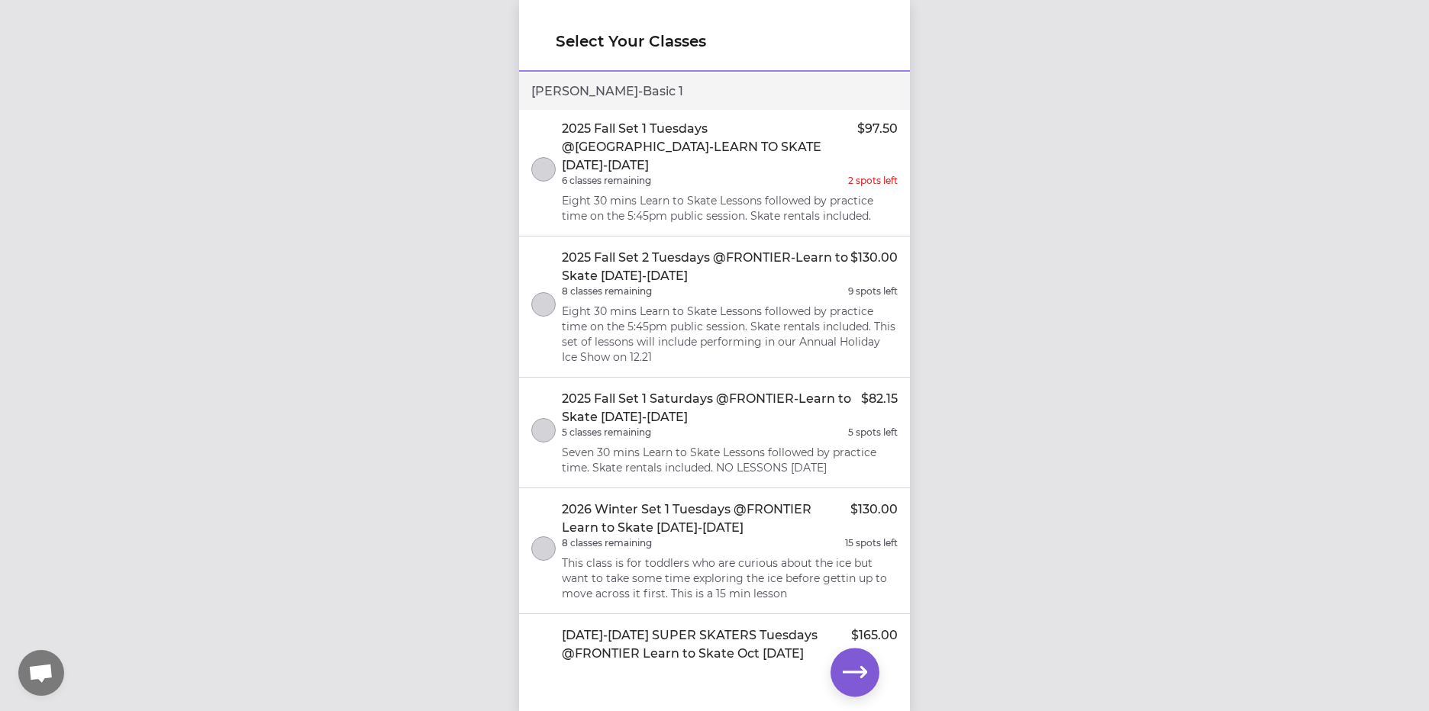
click at [1294, 382] on div "Select Your Classes [PERSON_NAME] - Basic 1 2025 Fall Set 2 Tuesdays @FRONTIER-…" at bounding box center [714, 355] width 1429 height 711
click at [131, 96] on div "Select Your Classes [PERSON_NAME] - Basic 1 2025 Fall Set 2 Tuesdays @FRONTIER-…" at bounding box center [714, 355] width 1429 height 711
